Goal: Communication & Community: Connect with others

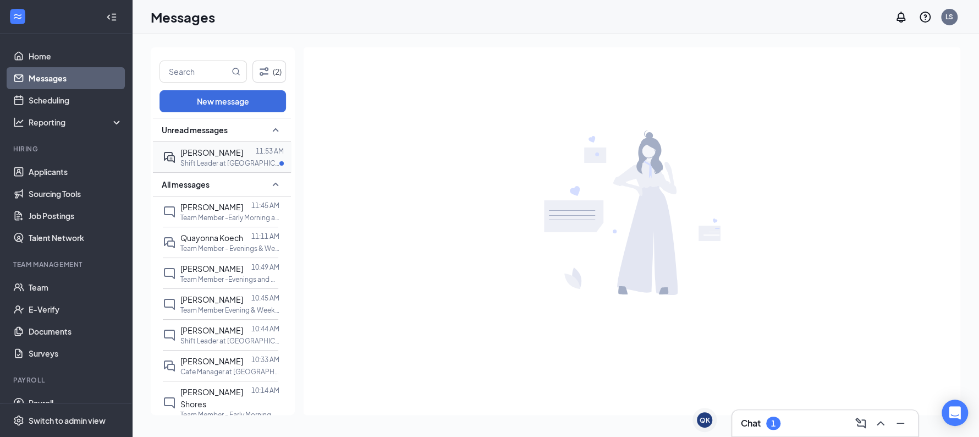
click at [219, 155] on span "[PERSON_NAME]" at bounding box center [211, 152] width 63 height 10
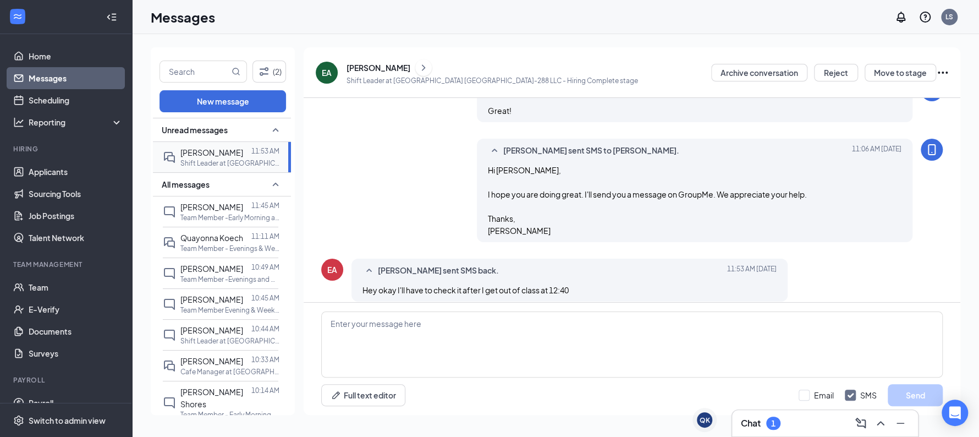
scroll to position [485, 0]
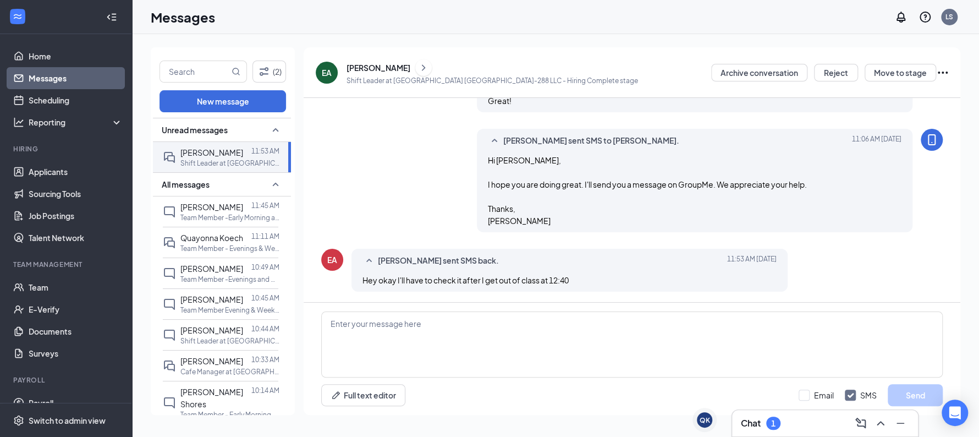
click at [742, 416] on div "Chat 1" at bounding box center [825, 423] width 168 height 18
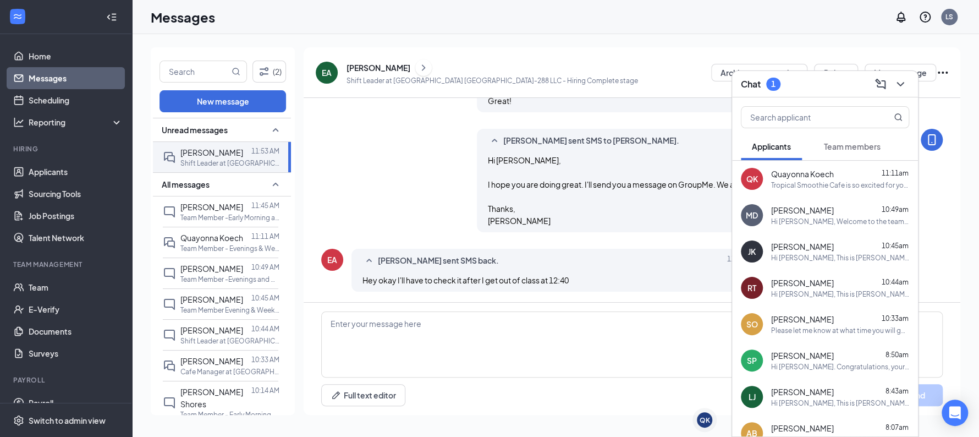
click at [844, 149] on span "Team members" at bounding box center [852, 146] width 57 height 10
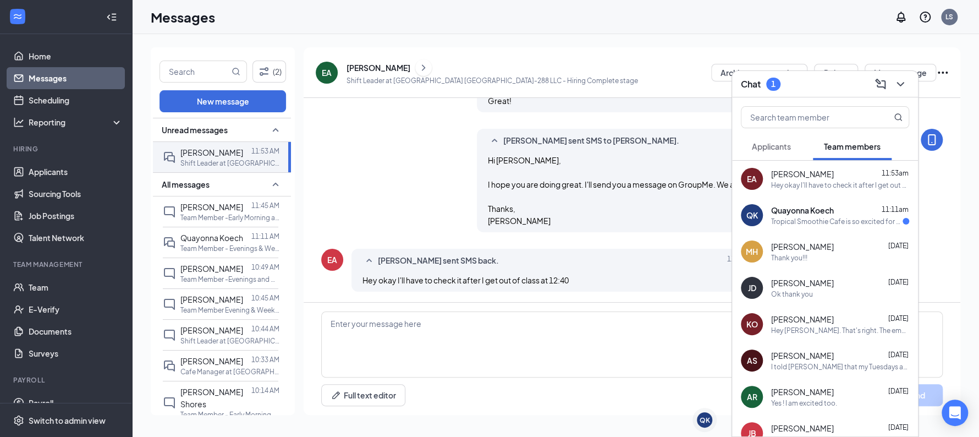
click at [830, 214] on span "Quayonna Koech" at bounding box center [802, 210] width 63 height 11
